Goal: Book appointment/travel/reservation

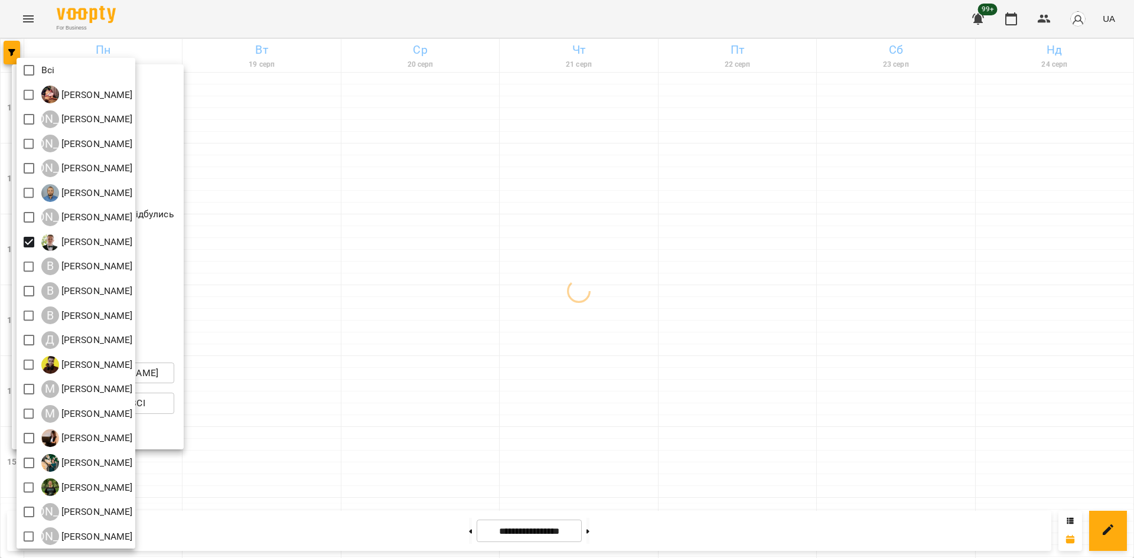
click at [369, 382] on div at bounding box center [567, 279] width 1134 height 558
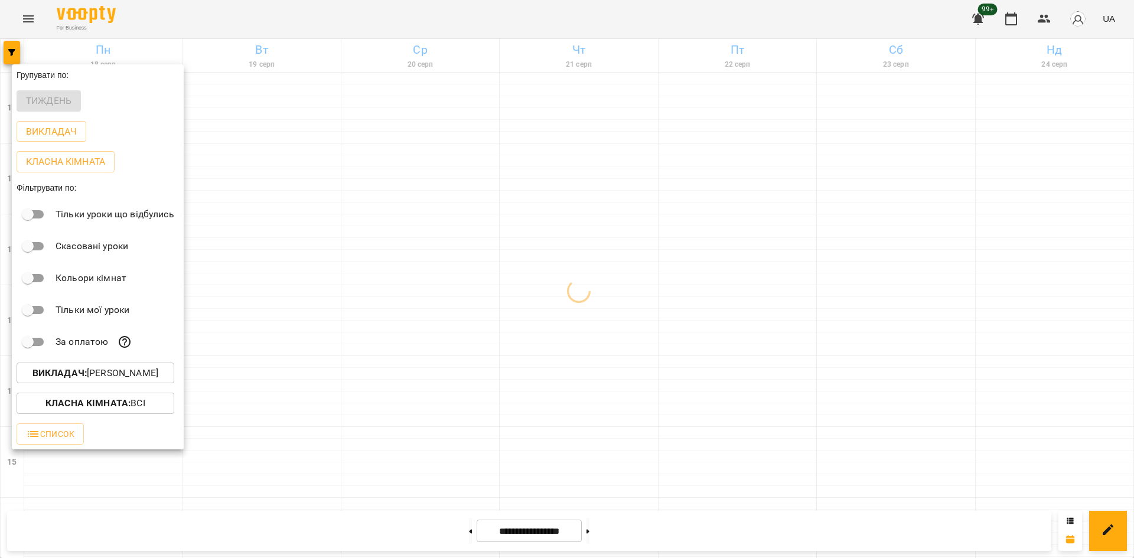
click at [389, 327] on div at bounding box center [567, 279] width 1134 height 558
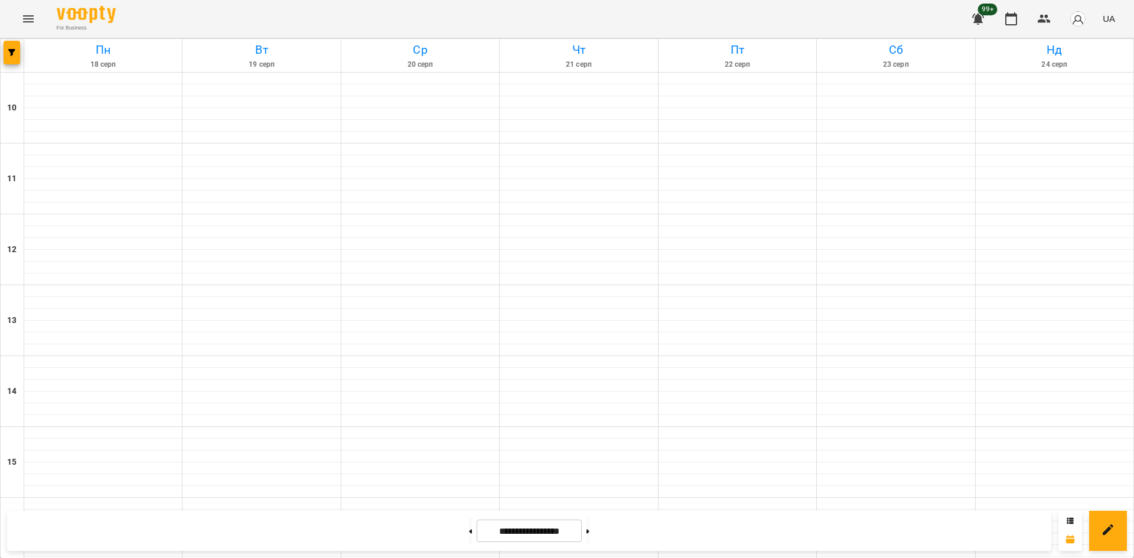
scroll to position [489, 0]
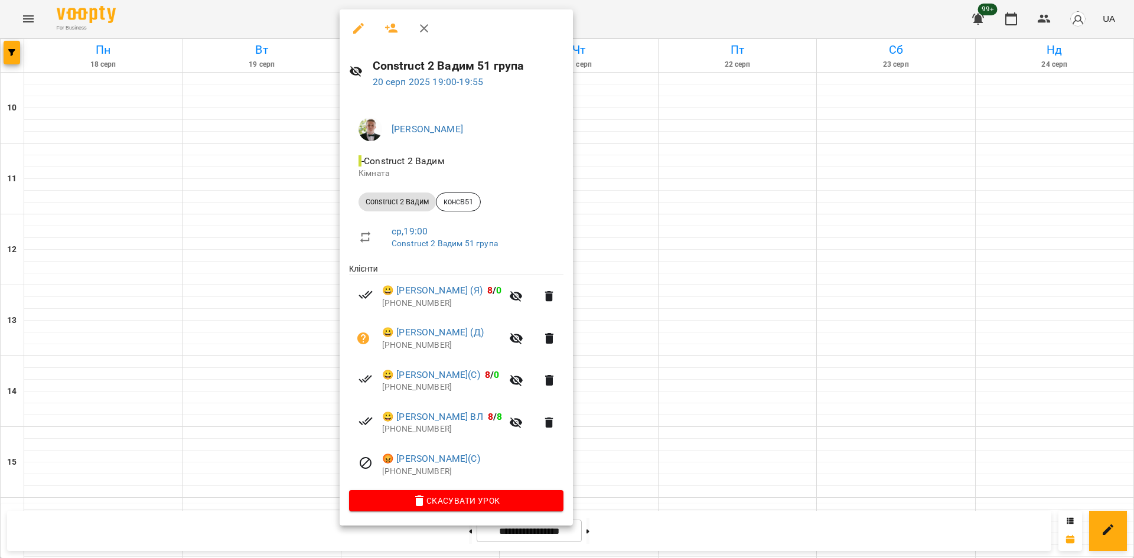
click at [8, 59] on div at bounding box center [567, 279] width 1134 height 558
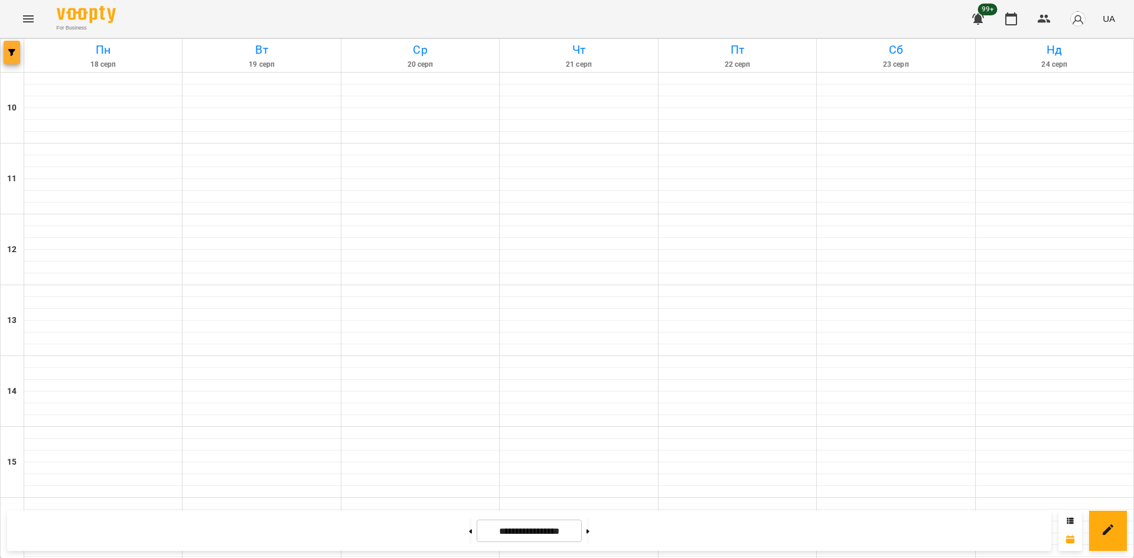
click at [12, 46] on button "button" at bounding box center [12, 53] width 17 height 24
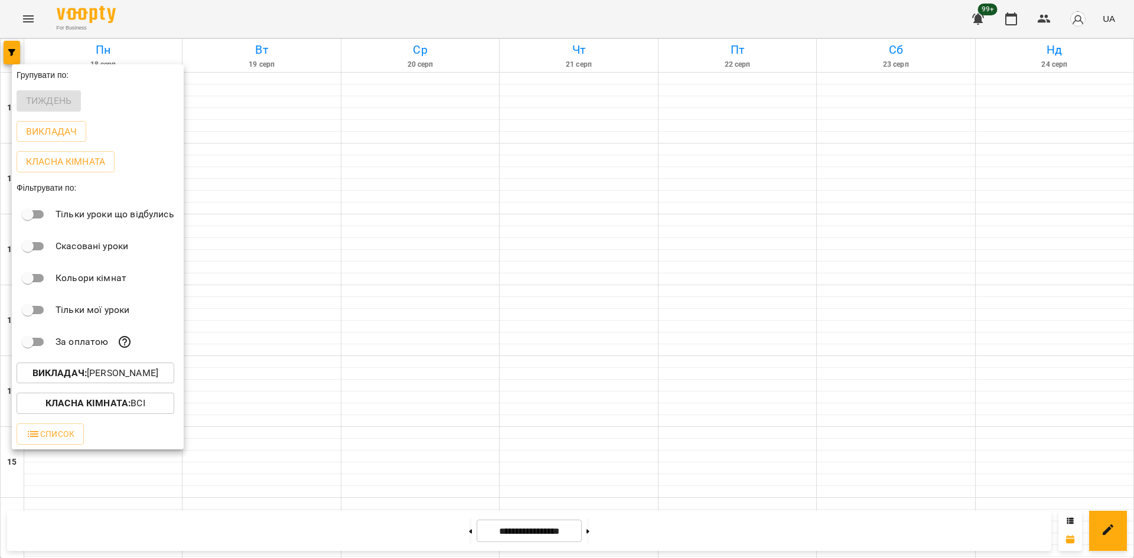
click at [143, 378] on p "Викладач : Вадим Моргун" at bounding box center [95, 373] width 126 height 14
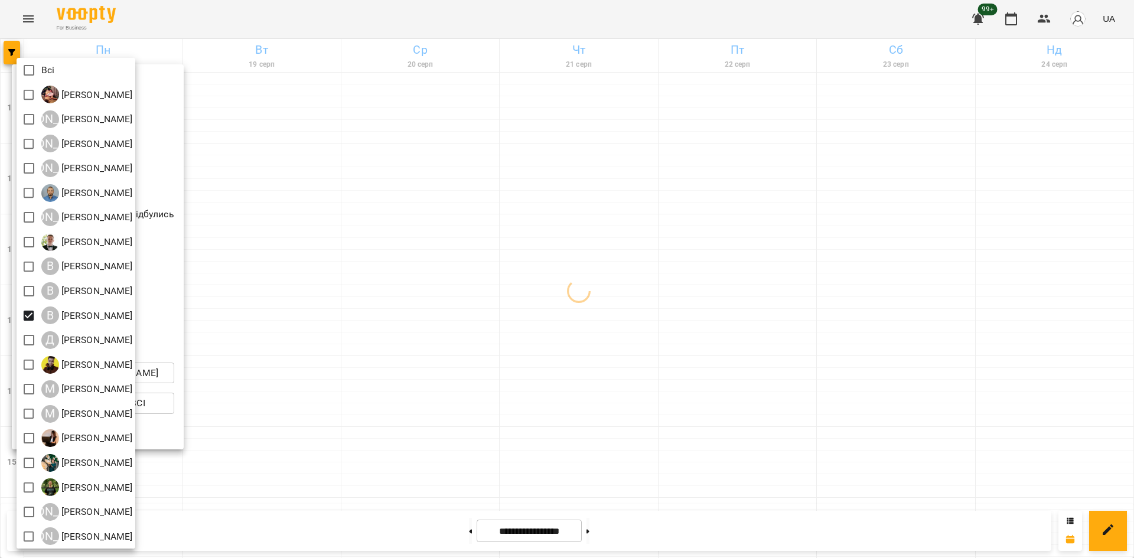
click at [316, 385] on div at bounding box center [567, 279] width 1134 height 558
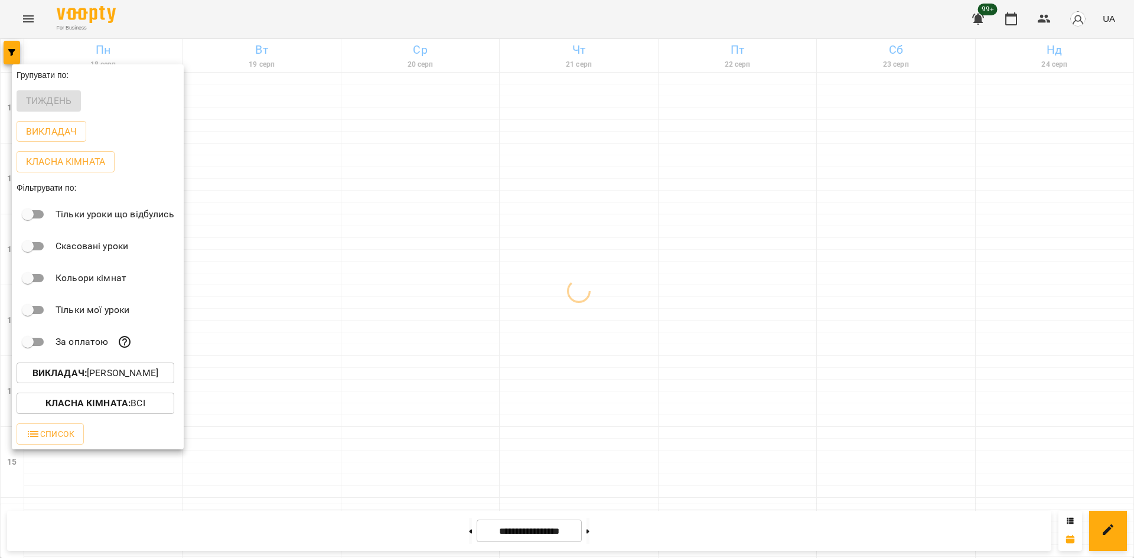
drag, startPoint x: 262, startPoint y: 390, endPoint x: 276, endPoint y: 389, distance: 14.2
click at [262, 390] on div at bounding box center [567, 279] width 1134 height 558
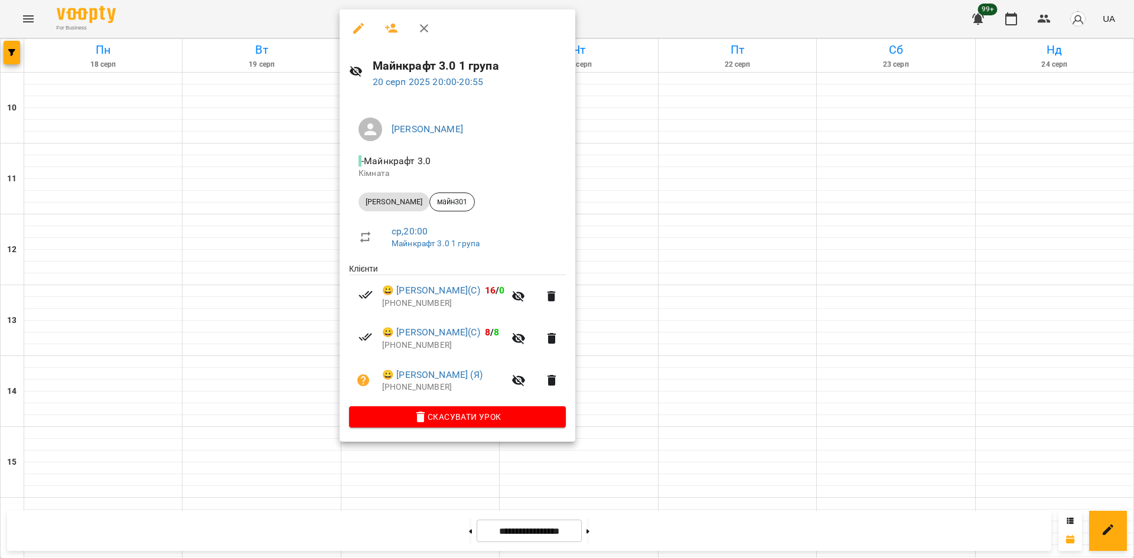
click at [285, 403] on div at bounding box center [567, 279] width 1134 height 558
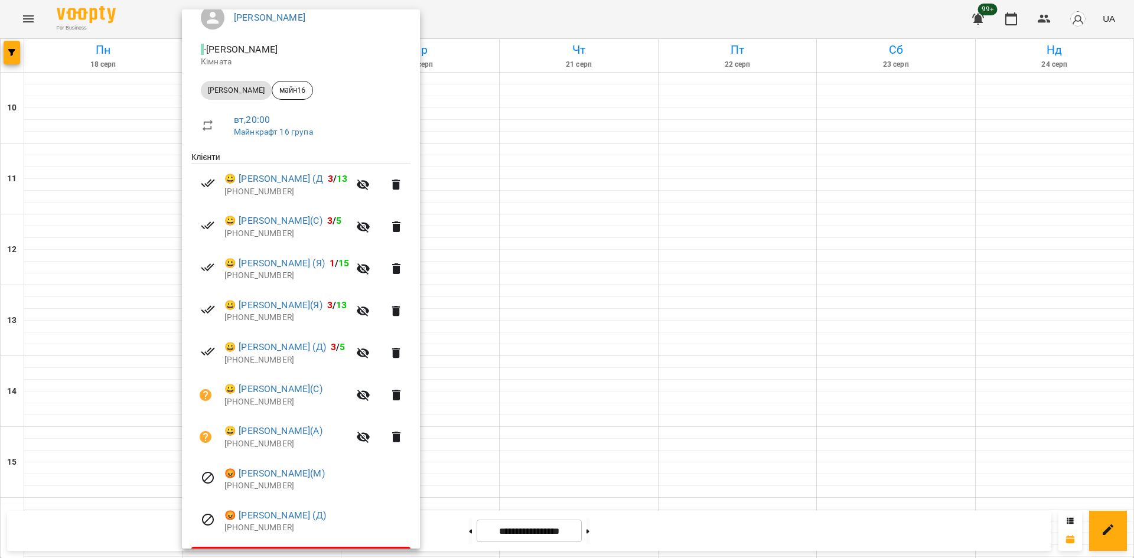
scroll to position [118, 0]
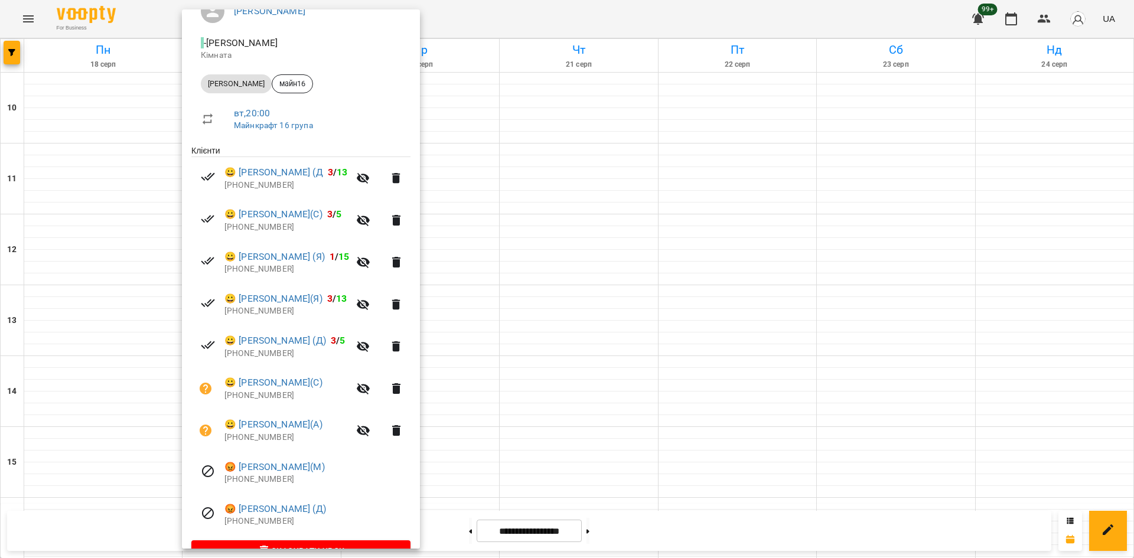
click at [468, 452] on div at bounding box center [567, 279] width 1134 height 558
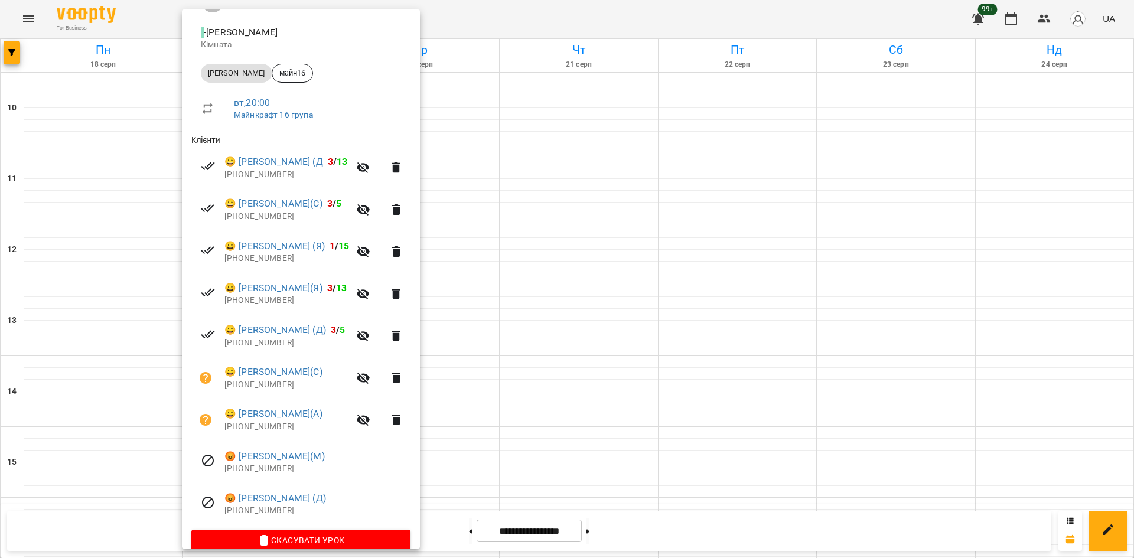
scroll to position [147, 0]
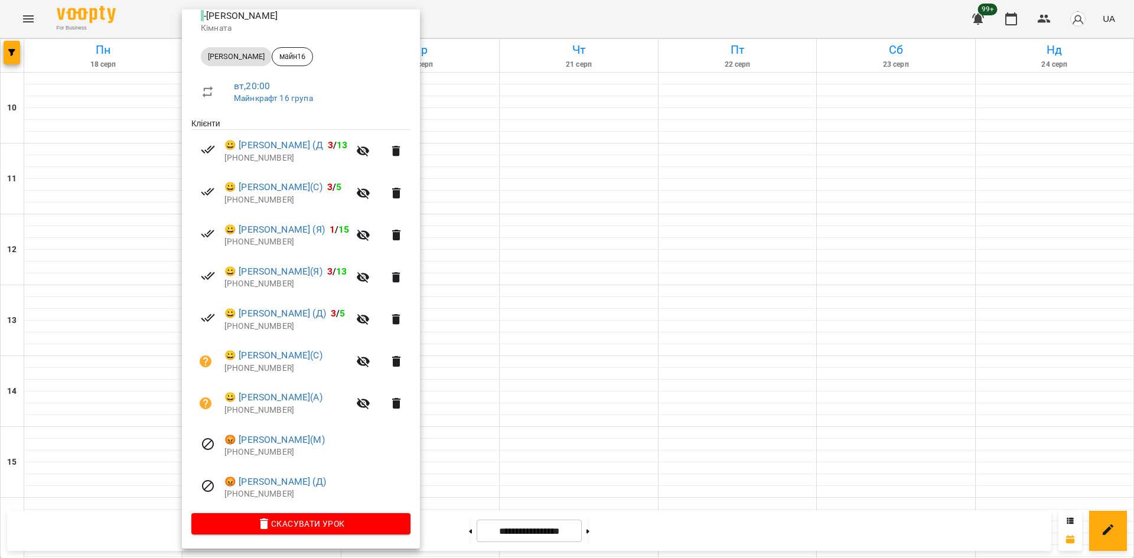
click at [614, 347] on div at bounding box center [567, 279] width 1134 height 558
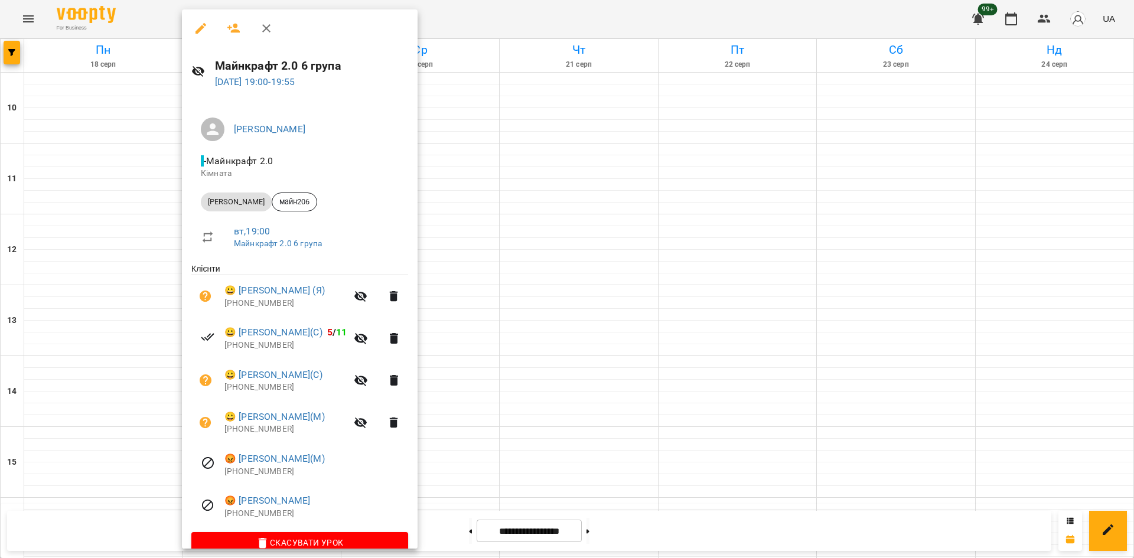
click at [490, 273] on div at bounding box center [567, 279] width 1134 height 558
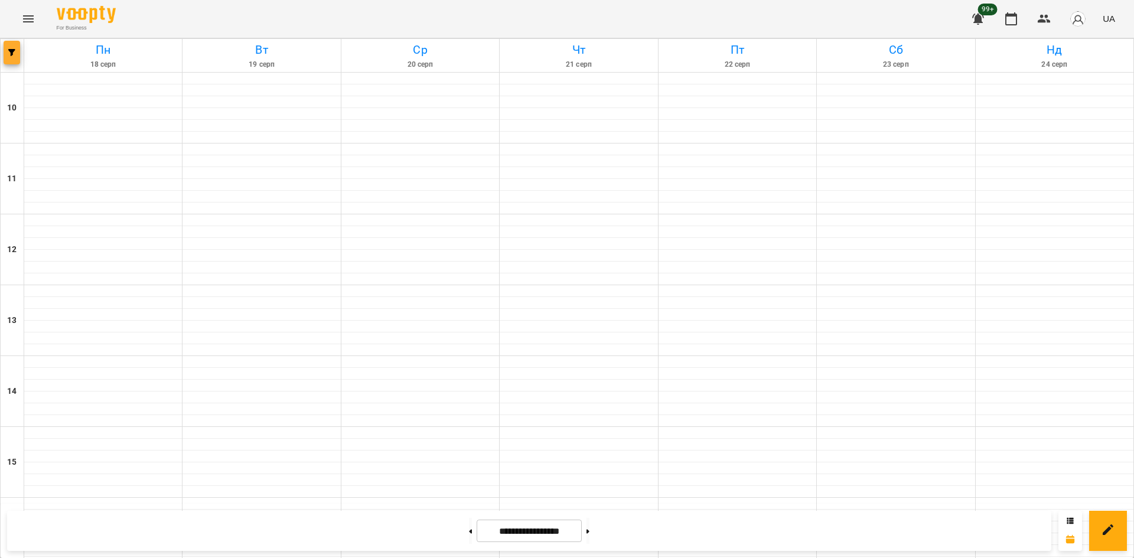
click at [6, 50] on span "button" at bounding box center [12, 52] width 17 height 7
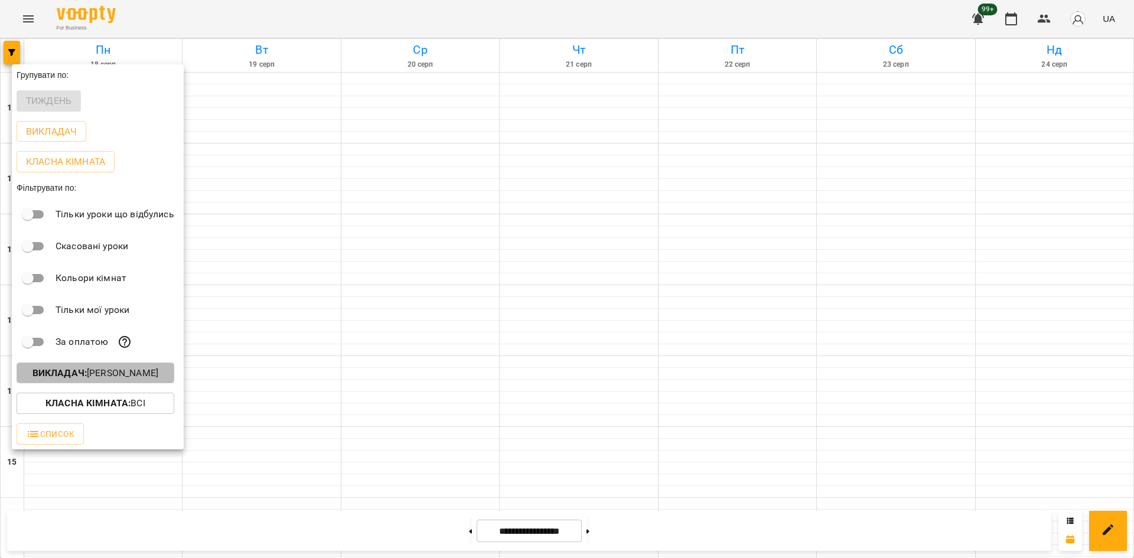
click at [151, 379] on p "Викладач : Віталій Кадуха" at bounding box center [95, 373] width 126 height 14
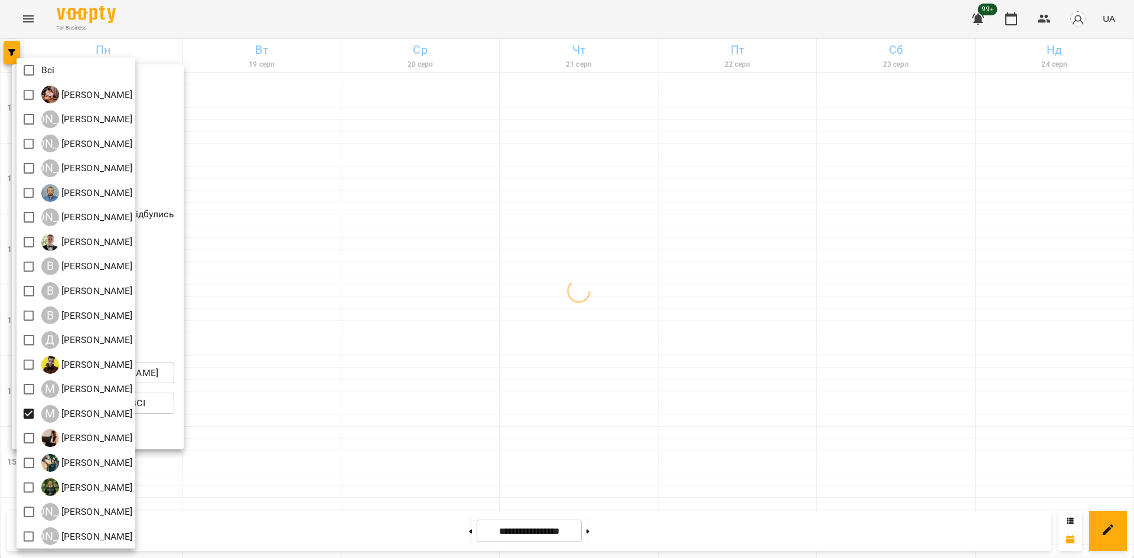
click at [342, 451] on div at bounding box center [567, 279] width 1134 height 558
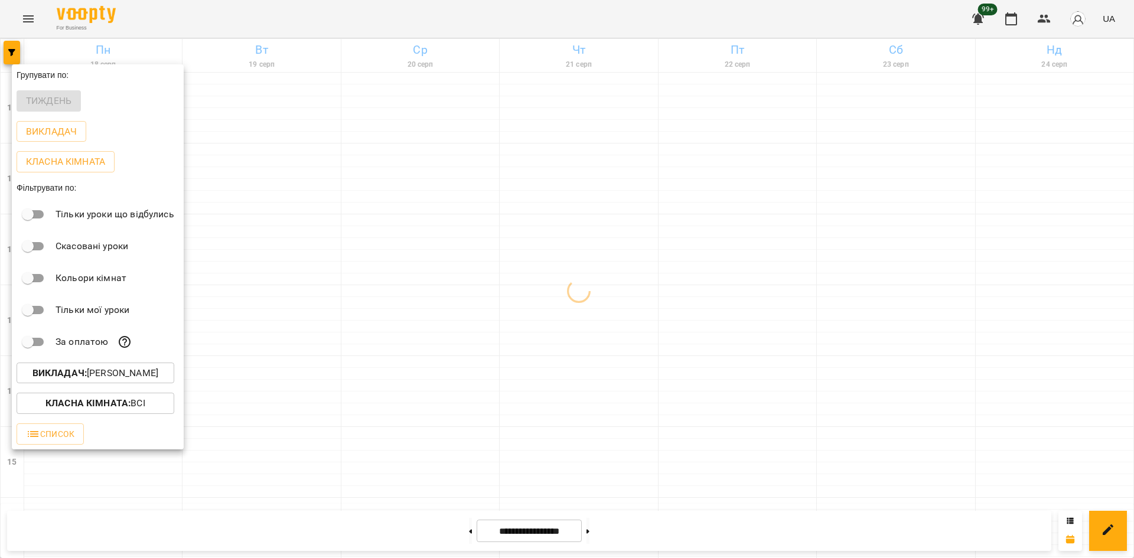
click at [308, 429] on div at bounding box center [567, 279] width 1134 height 558
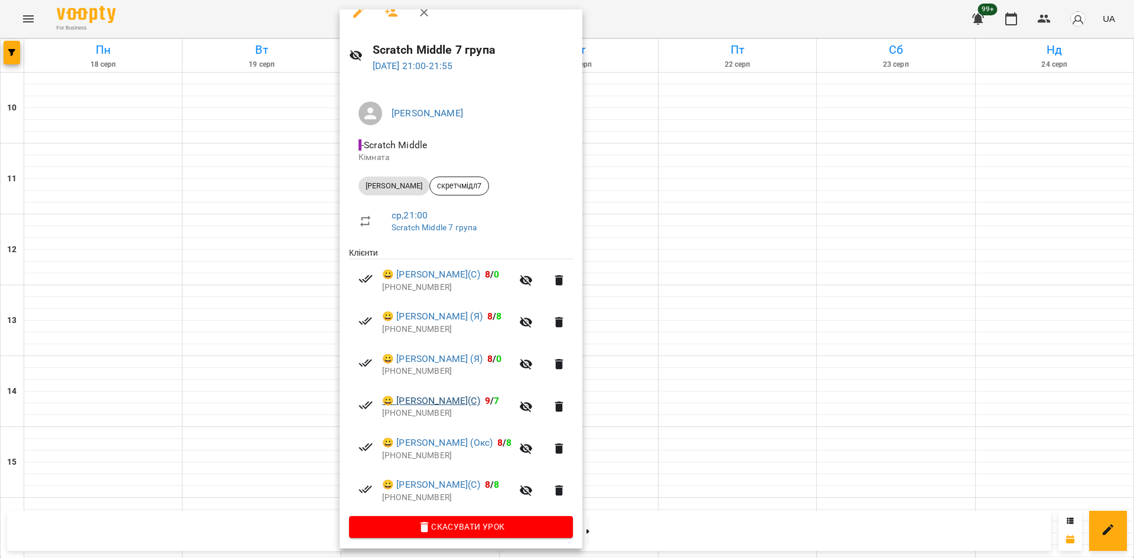
scroll to position [21, 0]
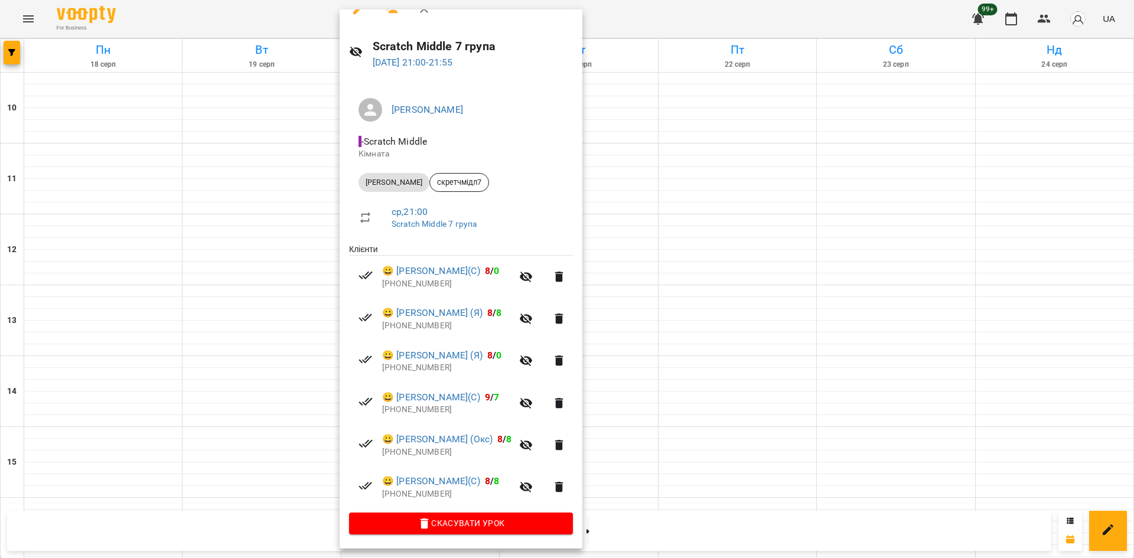
click at [176, 74] on div at bounding box center [567, 279] width 1134 height 558
